Goal: Task Accomplishment & Management: Manage account settings

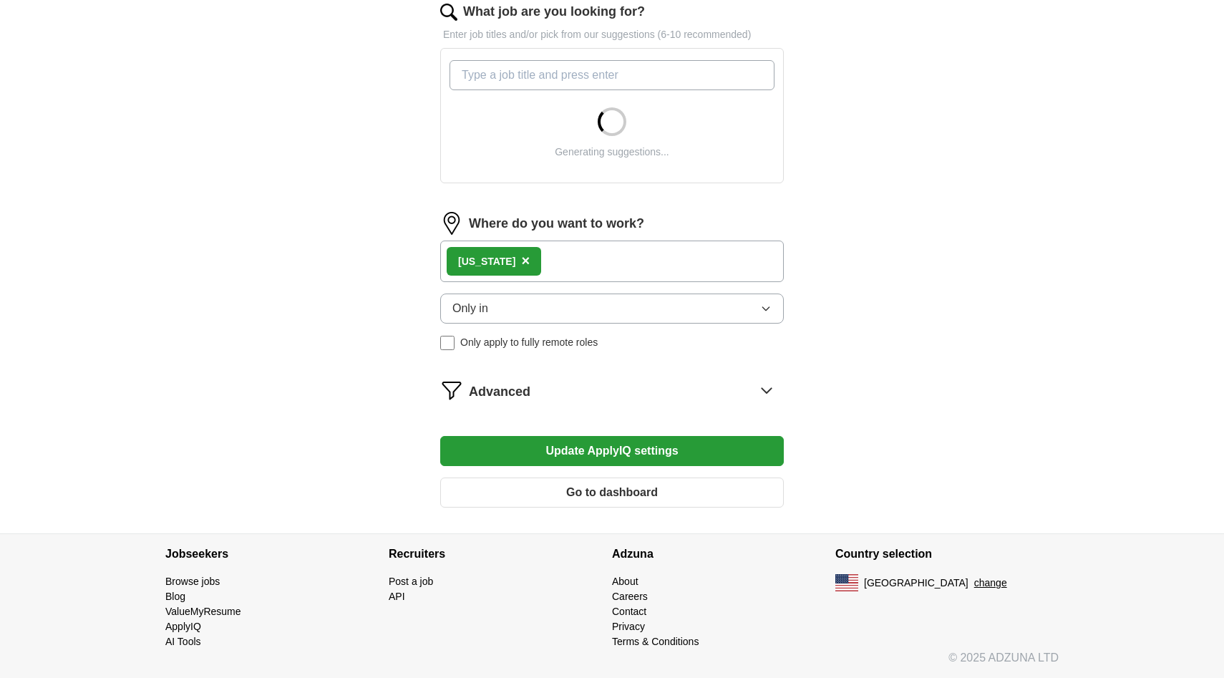
click at [553, 267] on div "[US_STATE] ×" at bounding box center [611, 261] width 343 height 42
click at [521, 265] on span "×" at bounding box center [525, 261] width 9 height 16
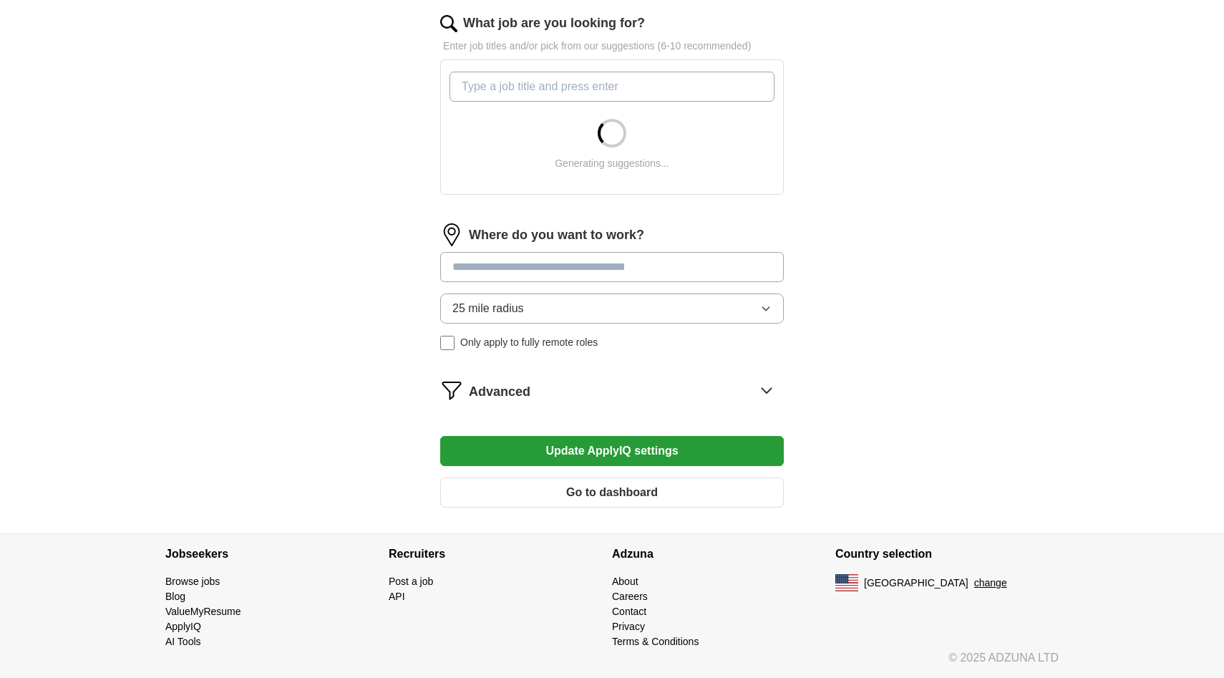
click at [530, 269] on input at bounding box center [611, 267] width 343 height 30
click at [529, 271] on input at bounding box center [611, 267] width 343 height 30
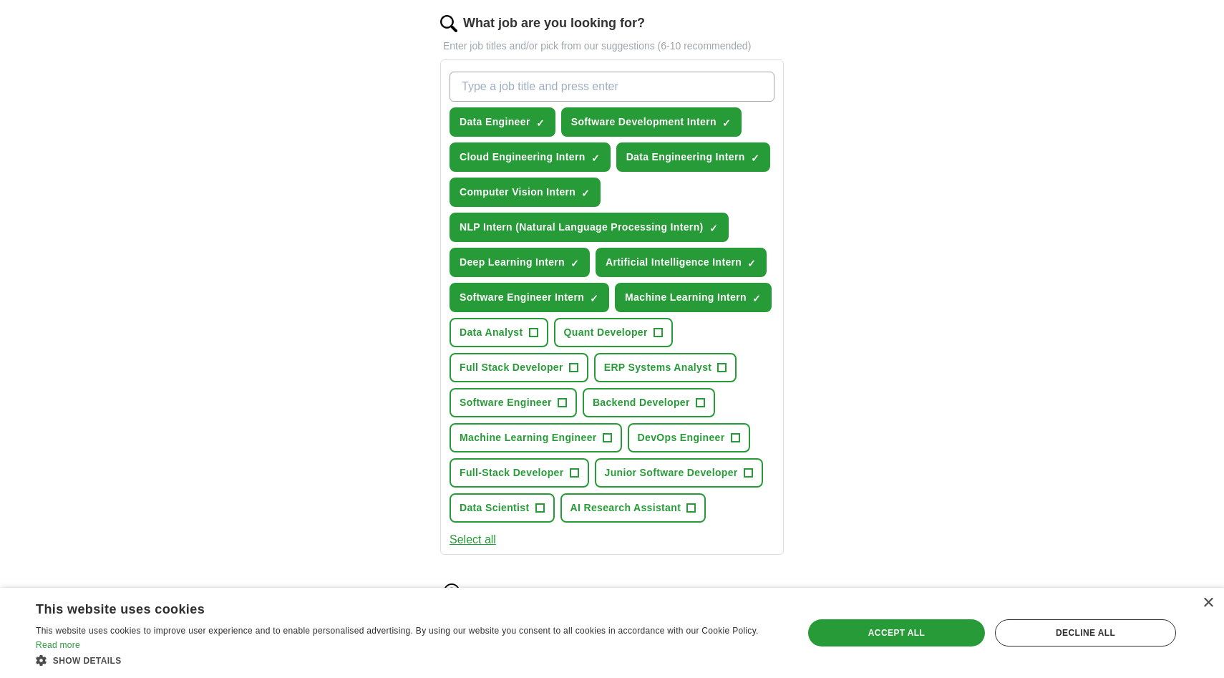
type input "***"
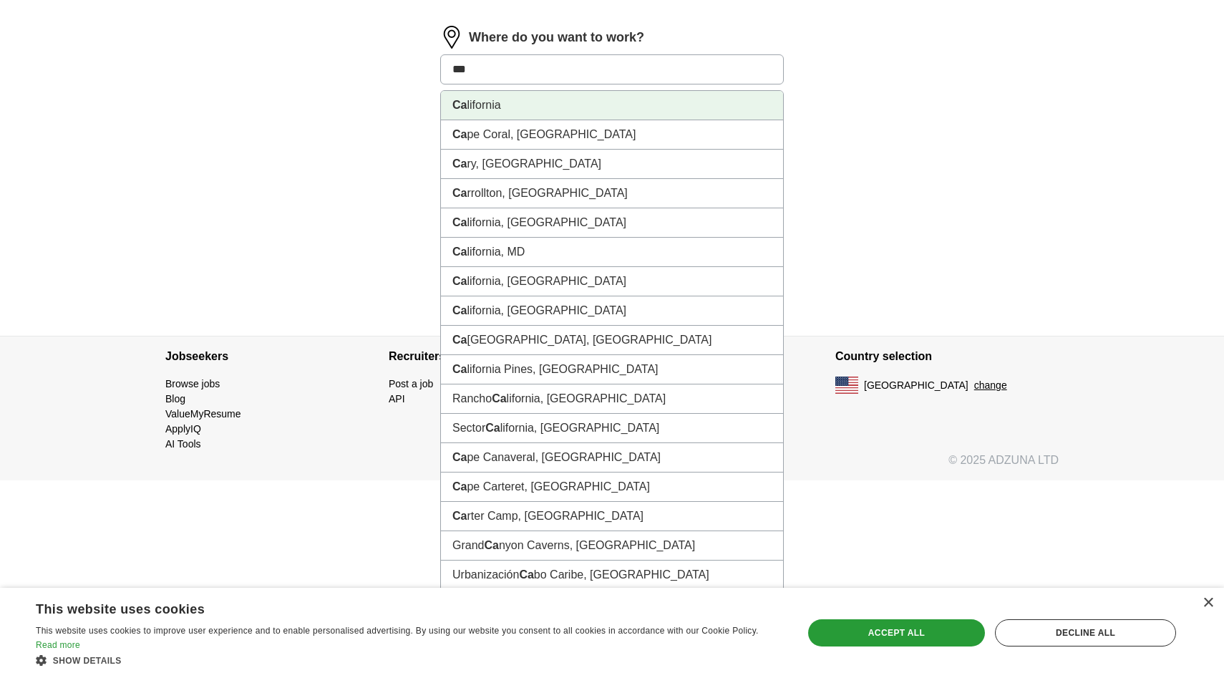
click at [550, 109] on li "Ca lifornia" at bounding box center [612, 105] width 342 height 29
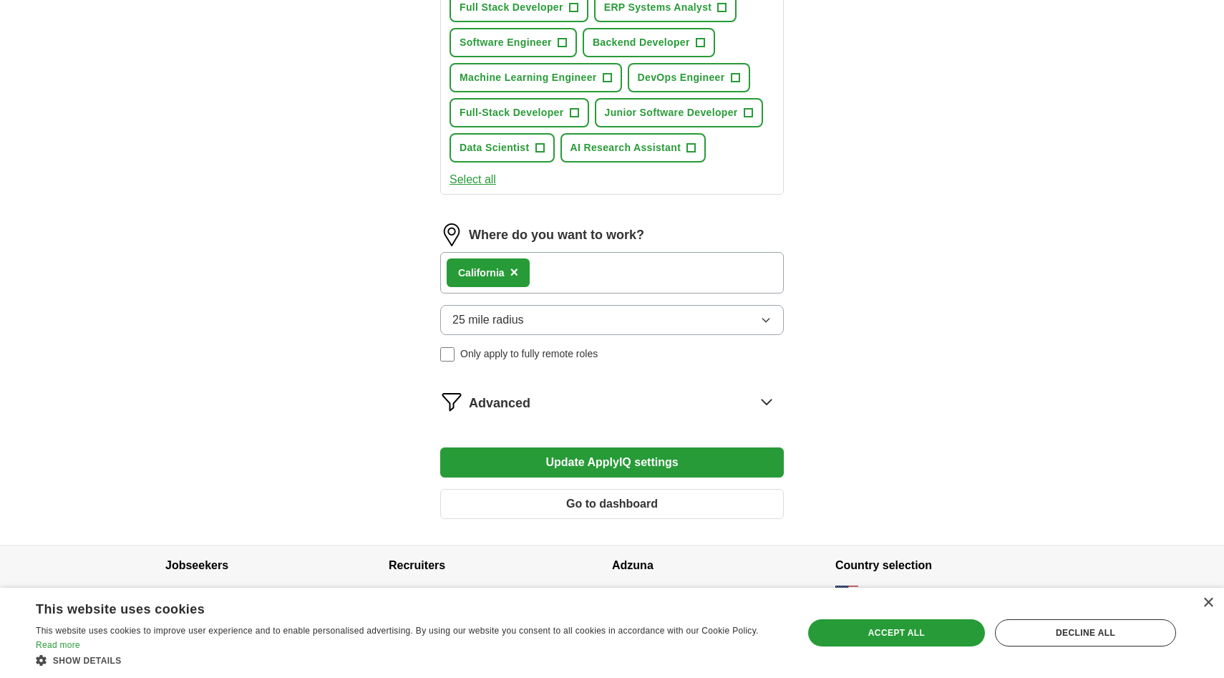
click at [524, 323] on button "25 mile radius" at bounding box center [611, 320] width 343 height 30
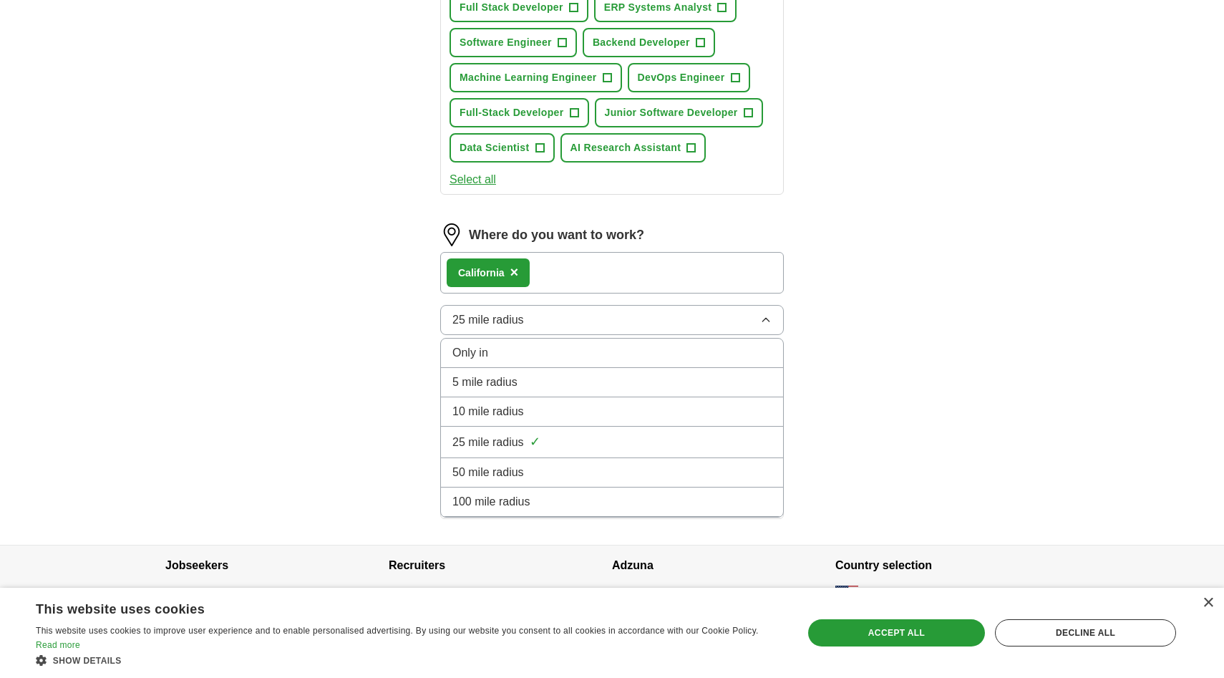
click at [510, 275] on span "×" at bounding box center [514, 272] width 9 height 16
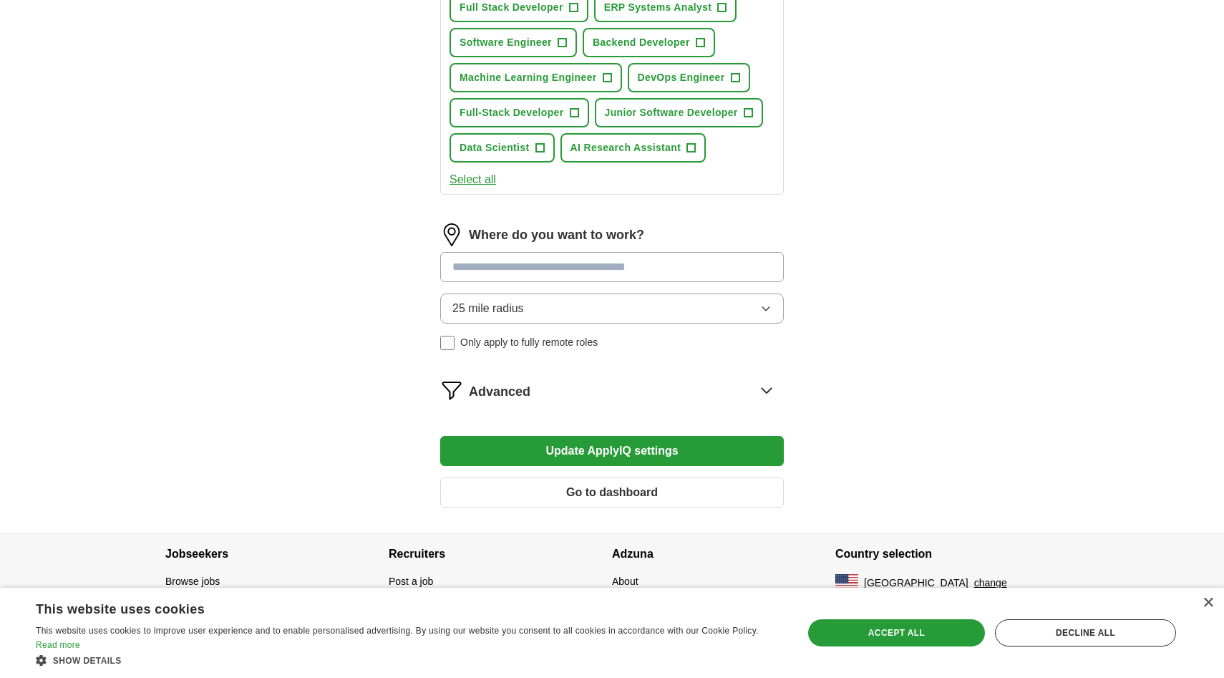
click at [512, 272] on input at bounding box center [611, 267] width 343 height 30
type input "*"
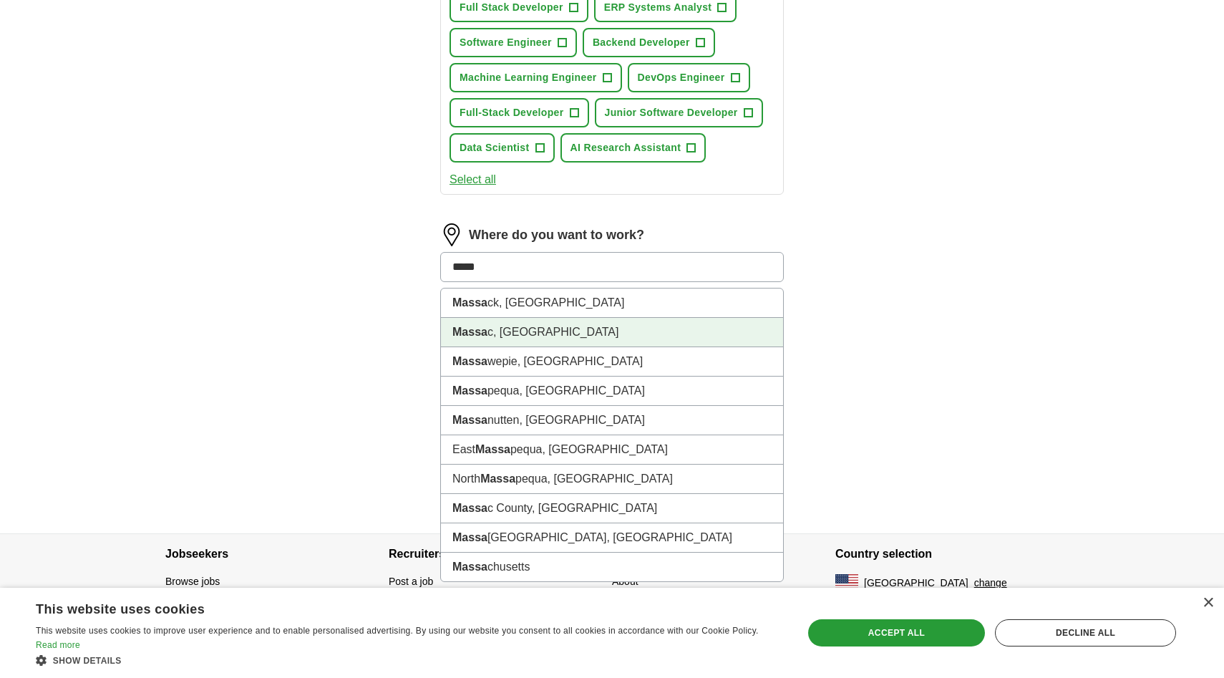
type input "******"
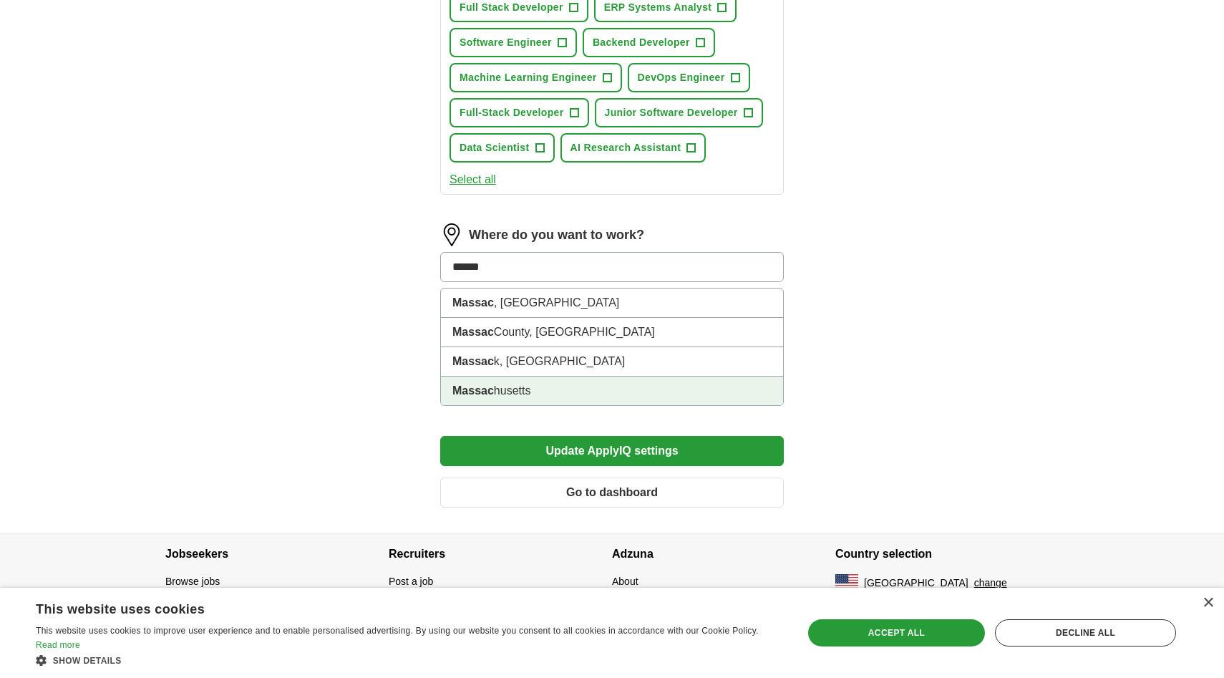
click at [502, 387] on li "Massac husetts" at bounding box center [612, 390] width 342 height 29
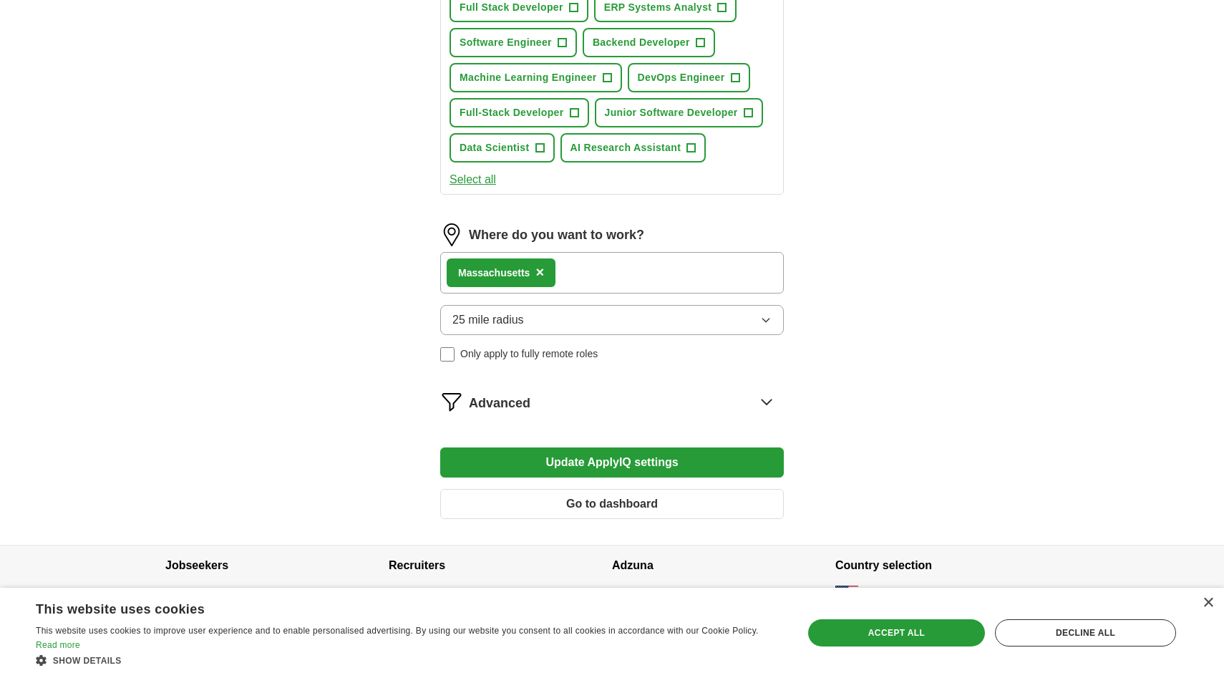
click at [558, 333] on button "25 mile radius" at bounding box center [611, 320] width 343 height 30
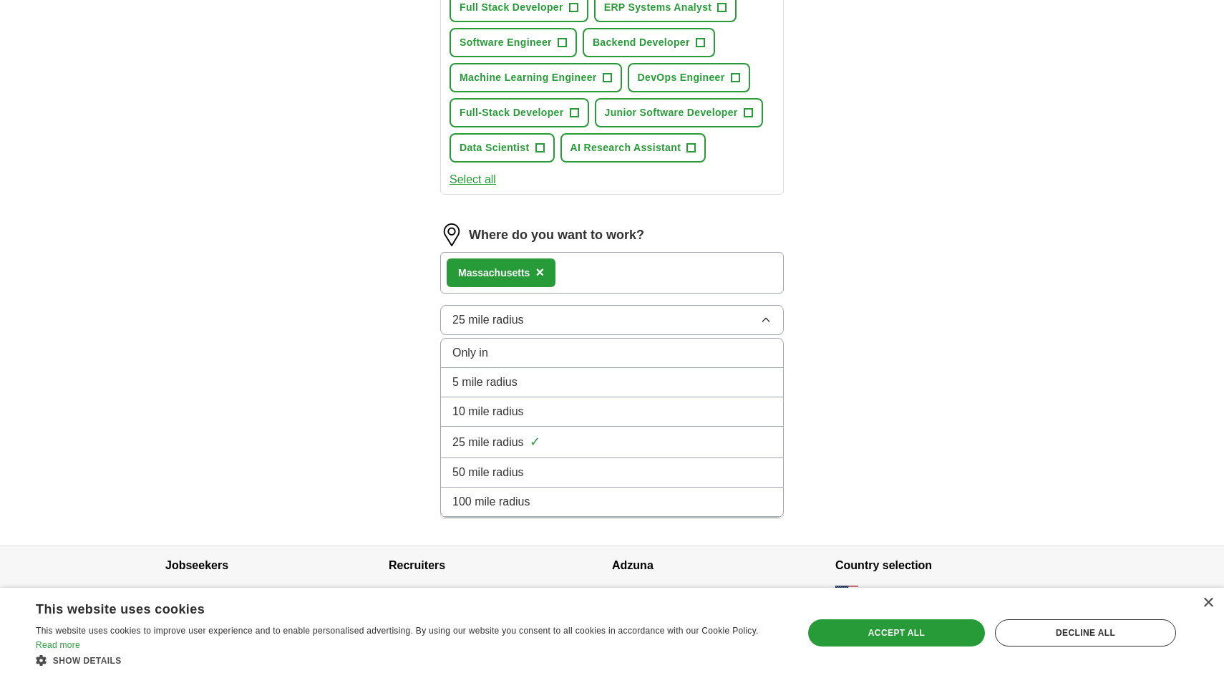
click at [535, 464] on div "50 mile radius" at bounding box center [611, 472] width 319 height 17
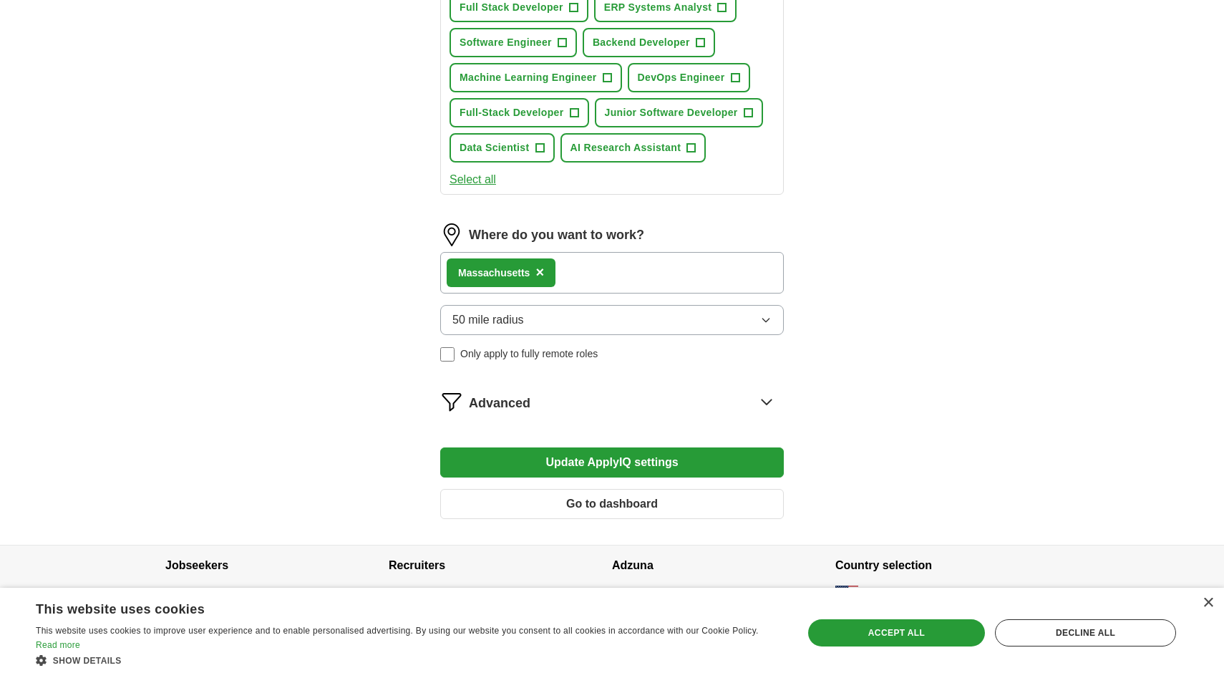
click at [591, 323] on button "50 mile radius" at bounding box center [611, 320] width 343 height 30
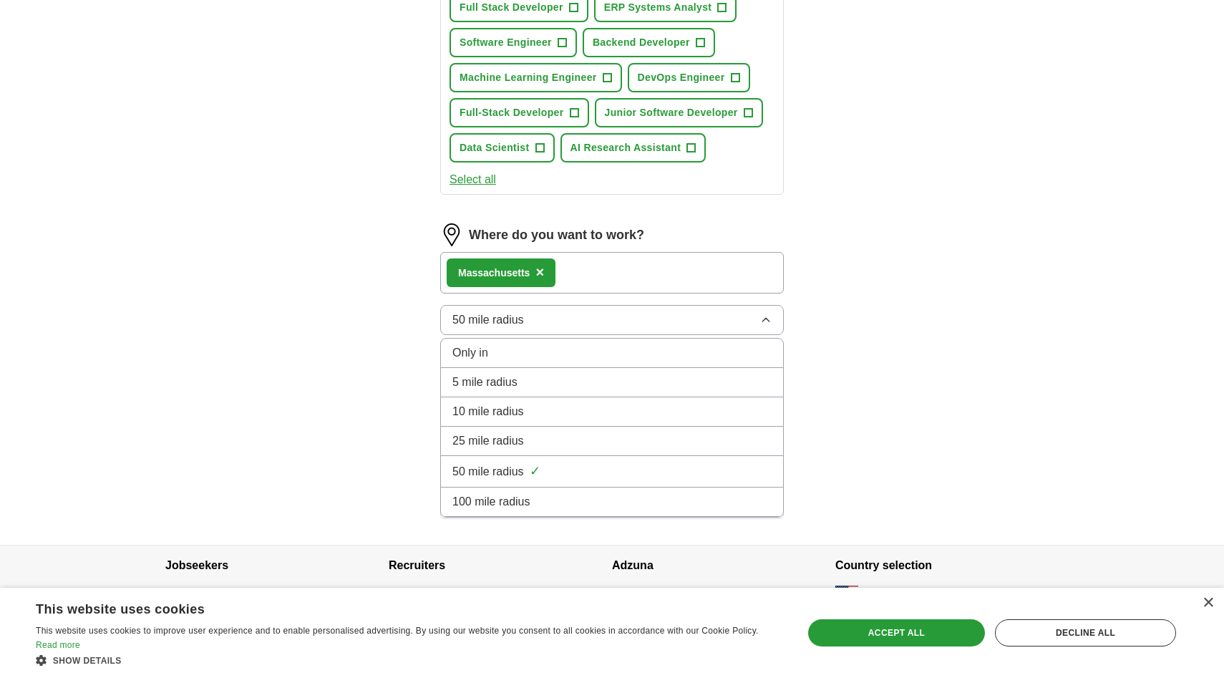
click at [550, 320] on button "50 mile radius" at bounding box center [611, 320] width 343 height 30
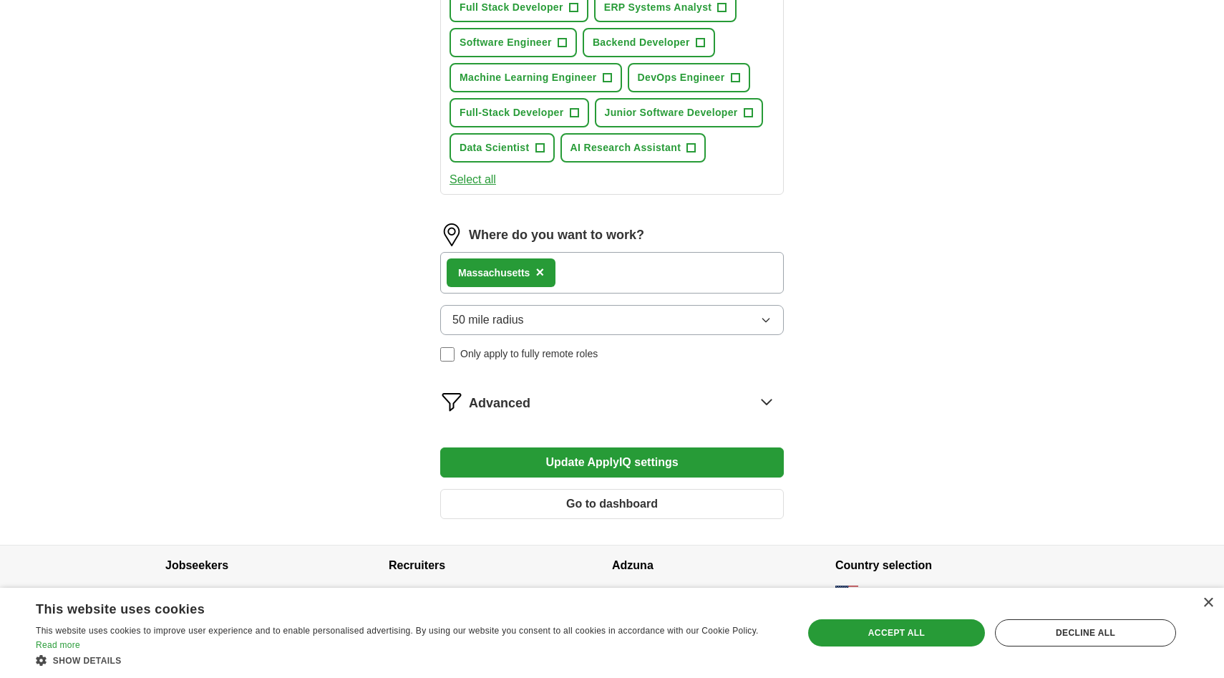
click at [550, 320] on button "50 mile radius" at bounding box center [611, 320] width 343 height 30
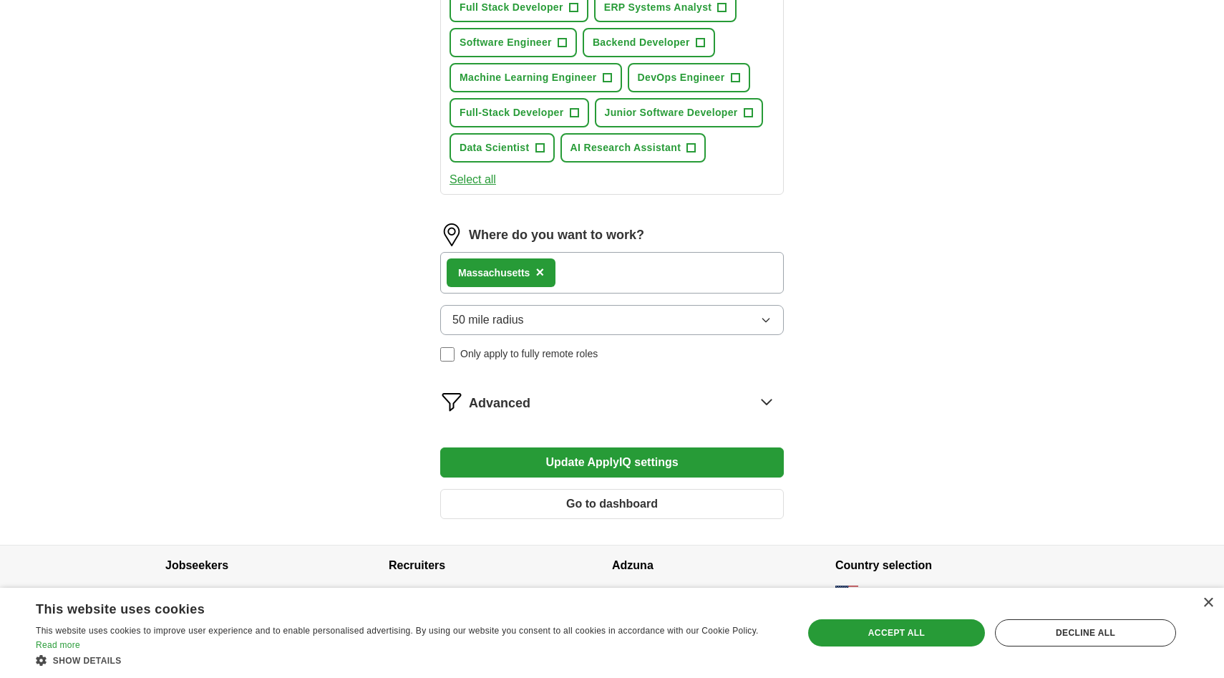
click at [641, 456] on button "Update ApplyIQ settings" at bounding box center [611, 462] width 343 height 30
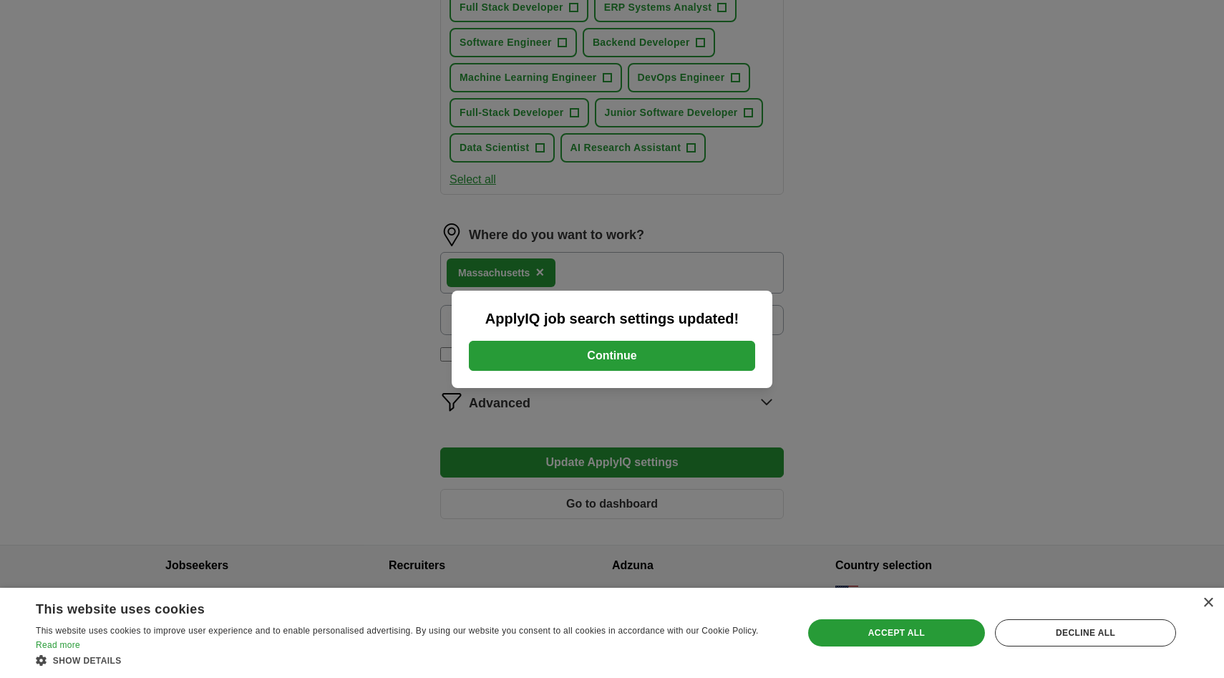
click at [613, 353] on button "Continue" at bounding box center [612, 356] width 286 height 30
